Goal: Information Seeking & Learning: Learn about a topic

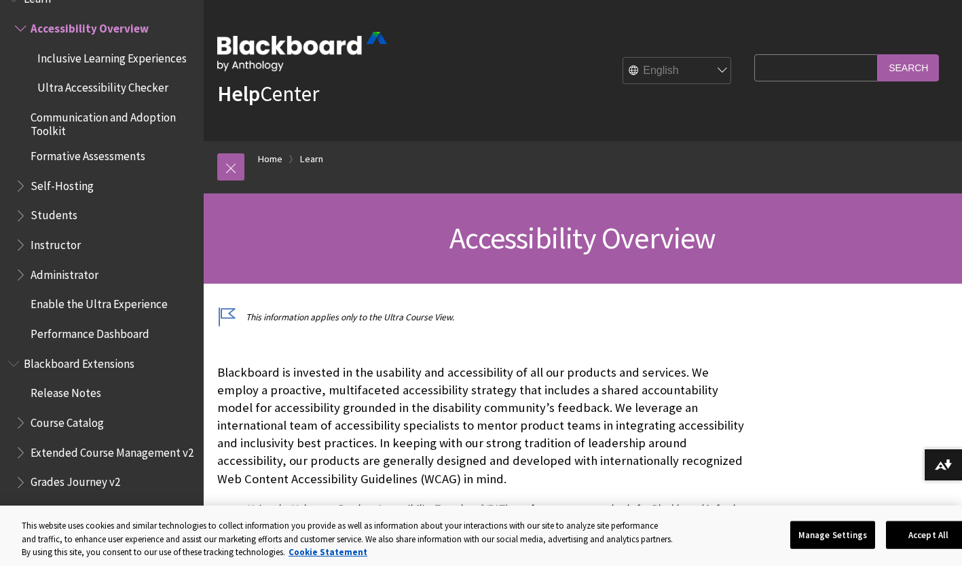
scroll to position [1184, 0]
click at [60, 214] on span "Students" at bounding box center [54, 213] width 47 height 18
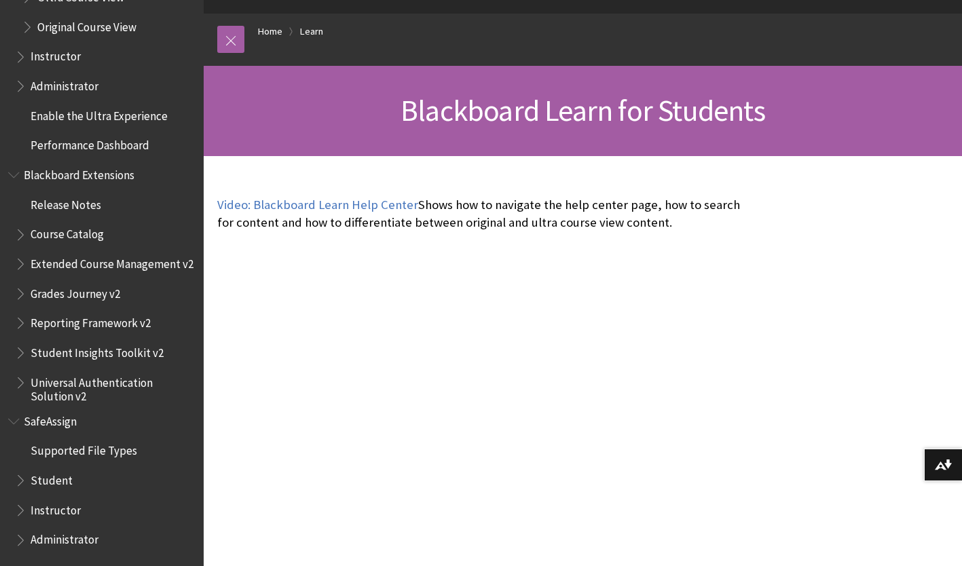
scroll to position [128, 0]
click at [21, 484] on span "Book outline for Blackboard SafeAssign" at bounding box center [22, 477] width 14 height 17
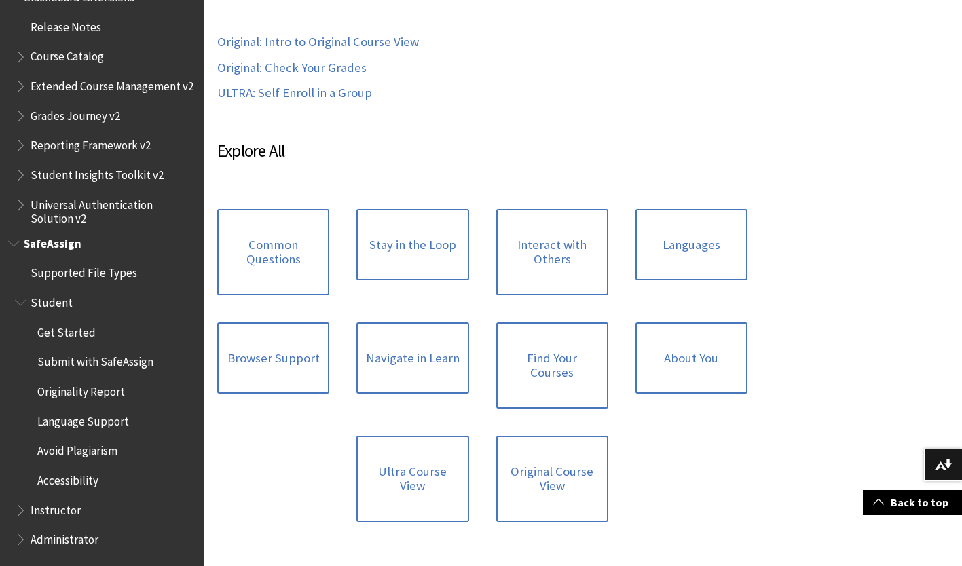
scroll to position [1253, 0]
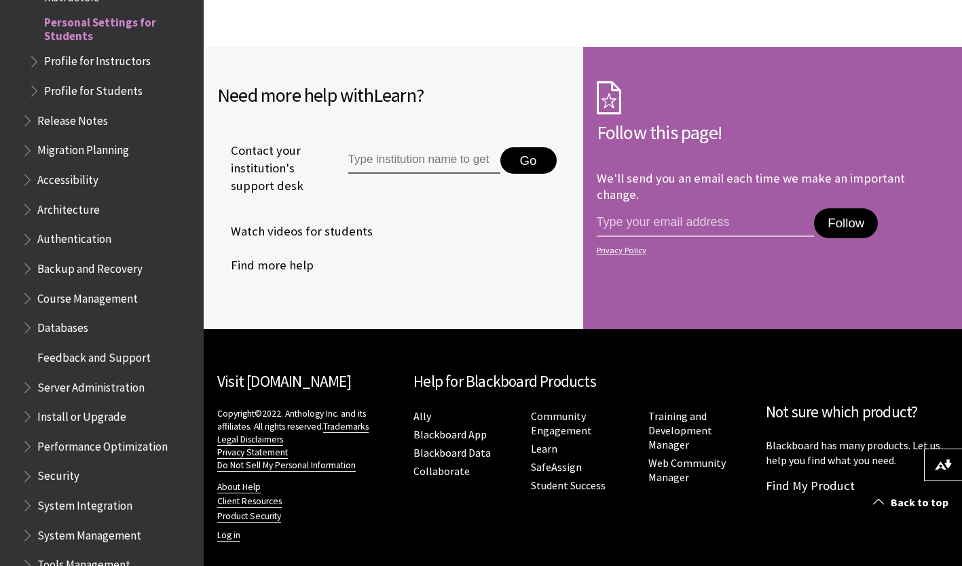
scroll to position [4227, 0]
